Goal: Task Accomplishment & Management: Use online tool/utility

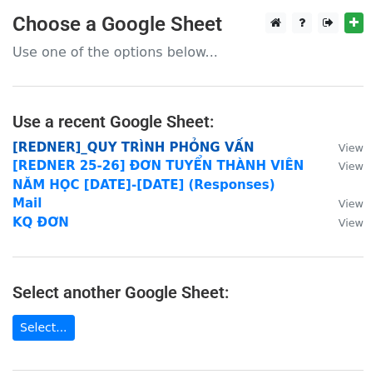
click at [120, 150] on strong "[REDNER]_QUY TRÌNH PHỎNG VẤN" at bounding box center [133, 147] width 242 height 15
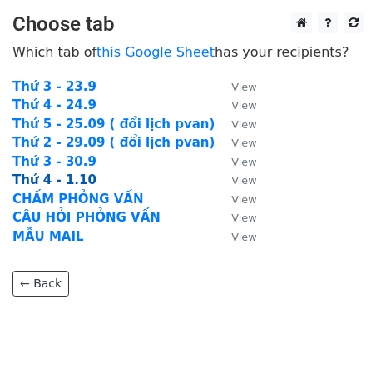
click at [71, 182] on strong "Thứ 4 - 1.10" at bounding box center [54, 179] width 84 height 15
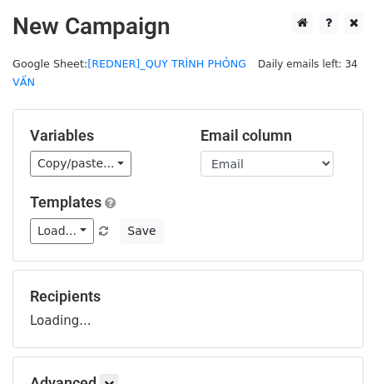
click at [46, 183] on div "Variables Copy/paste... {{No.}} {{Ngày}} {{Email}} {{Họ và tên}} {{Thời gian ph…" at bounding box center [188, 185] width 350 height 151
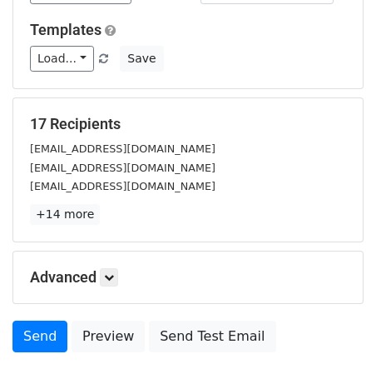
scroll to position [281, 0]
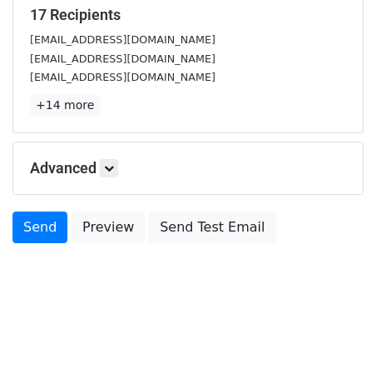
click at [105, 245] on div "Send Preview Send Test Email" at bounding box center [188, 231] width 376 height 40
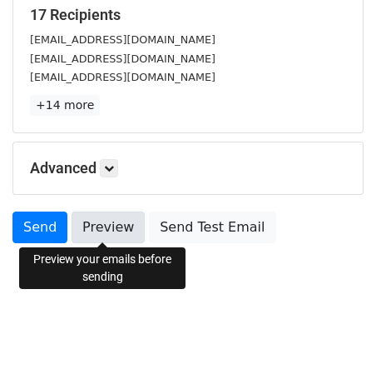
click at [105, 233] on link "Preview" at bounding box center [108, 227] width 73 height 32
